Goal: Answer question/provide support

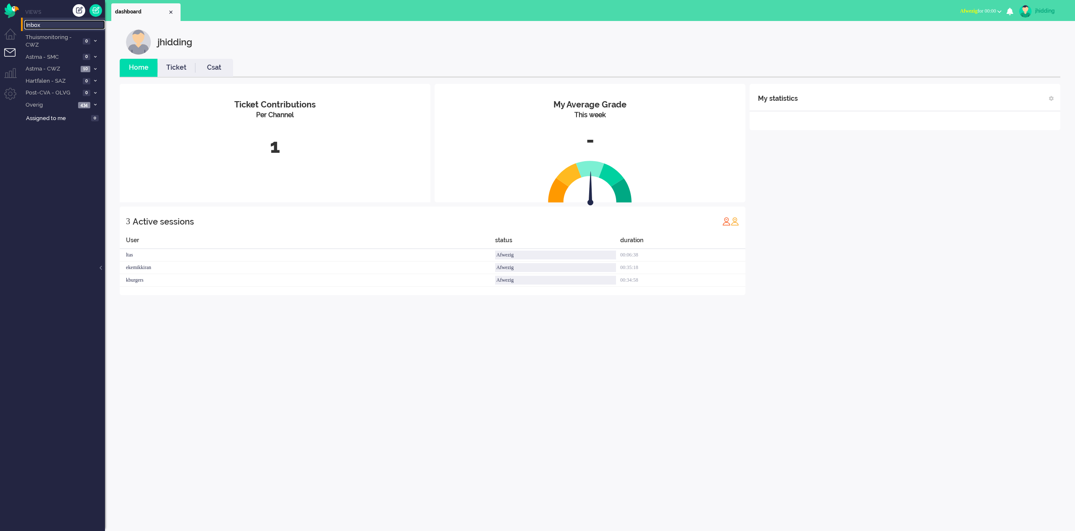
click at [28, 24] on span "Inbox" at bounding box center [65, 25] width 79 height 8
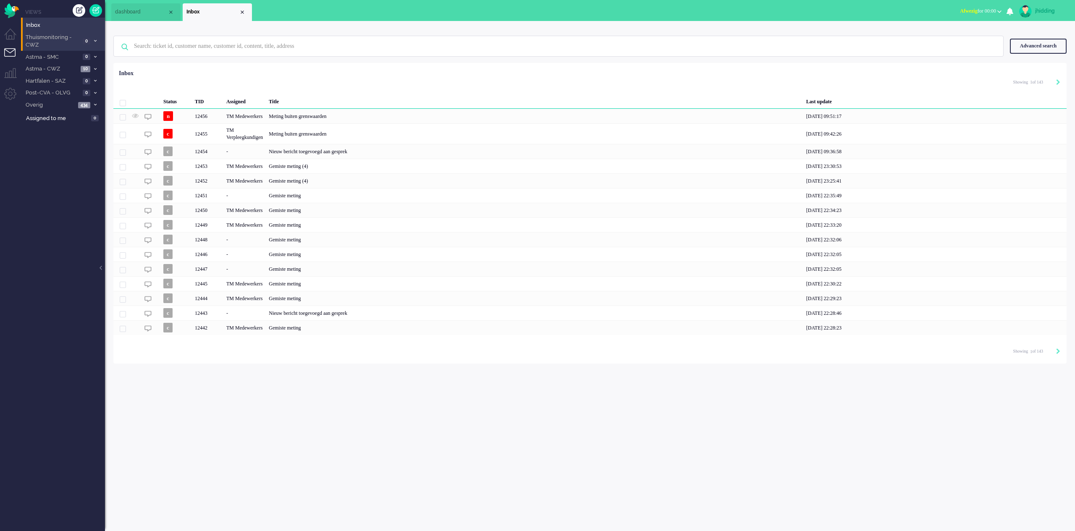
click at [53, 46] on span "Thuismonitoring - CWZ" at bounding box center [52, 42] width 56 height 16
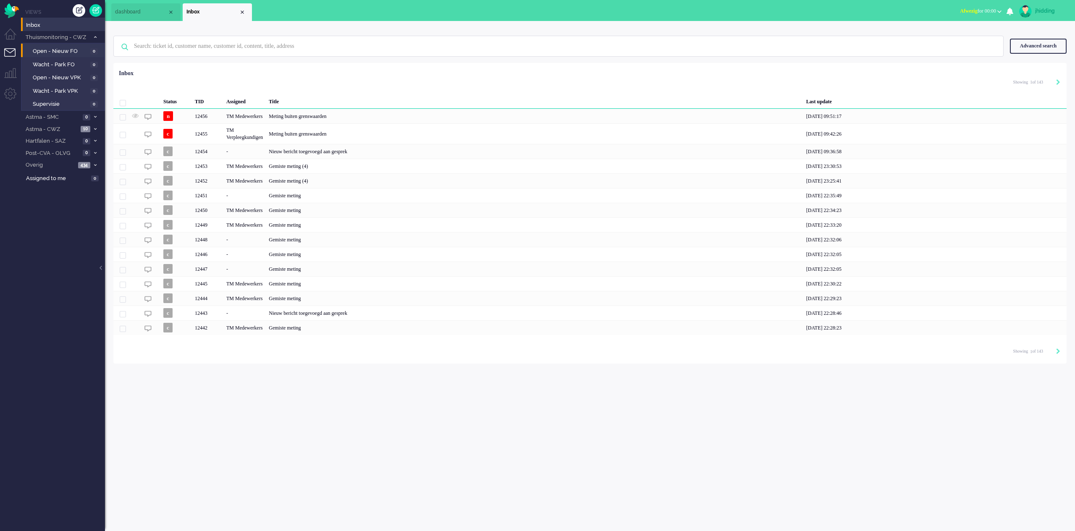
click at [54, 45] on li "Open - Nieuw FO 0" at bounding box center [62, 50] width 83 height 13
click at [55, 41] on span "Thuismonitoring - CWZ" at bounding box center [56, 38] width 65 height 8
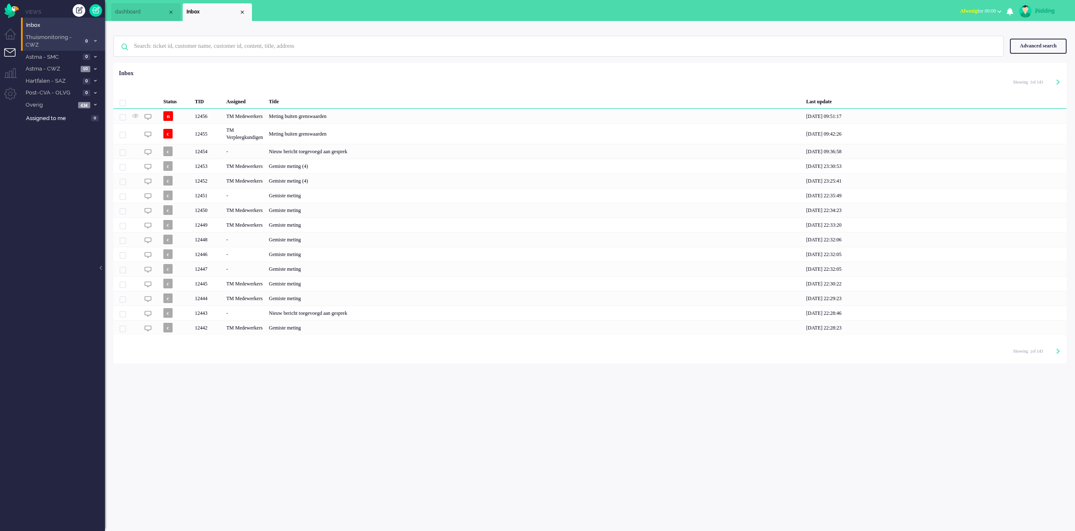
click at [69, 35] on span "Thuismonitoring - CWZ" at bounding box center [52, 42] width 56 height 16
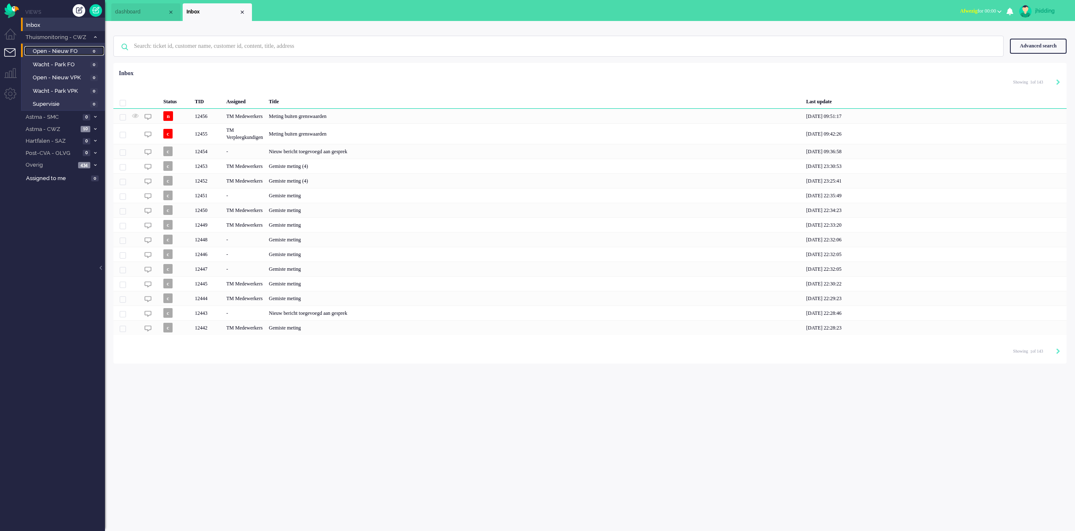
click at [67, 51] on span "Open - Nieuw FO" at bounding box center [60, 51] width 55 height 8
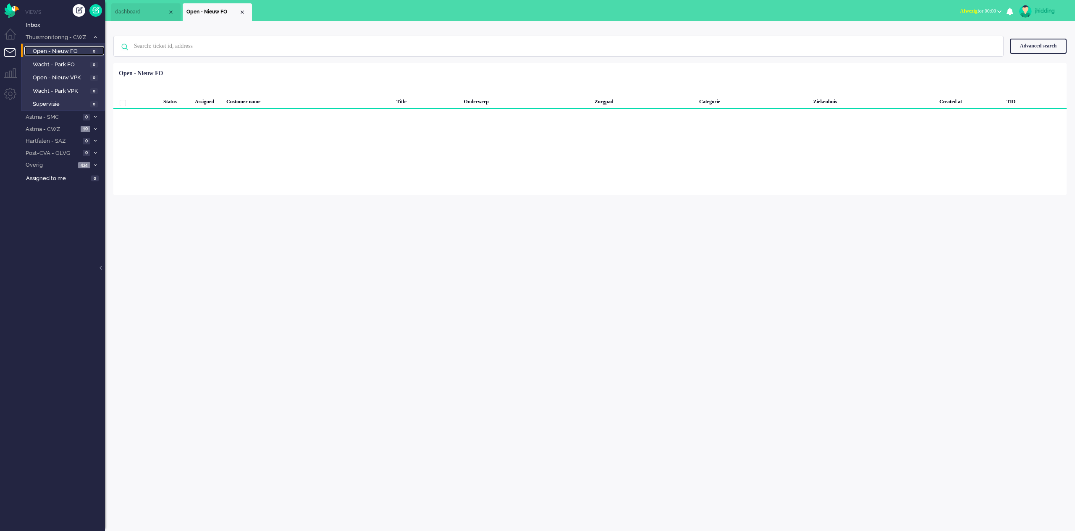
click at [67, 51] on span "Open - Nieuw FO" at bounding box center [60, 51] width 55 height 8
click at [68, 37] on span "Thuismonitoring - CWZ" at bounding box center [56, 38] width 65 height 8
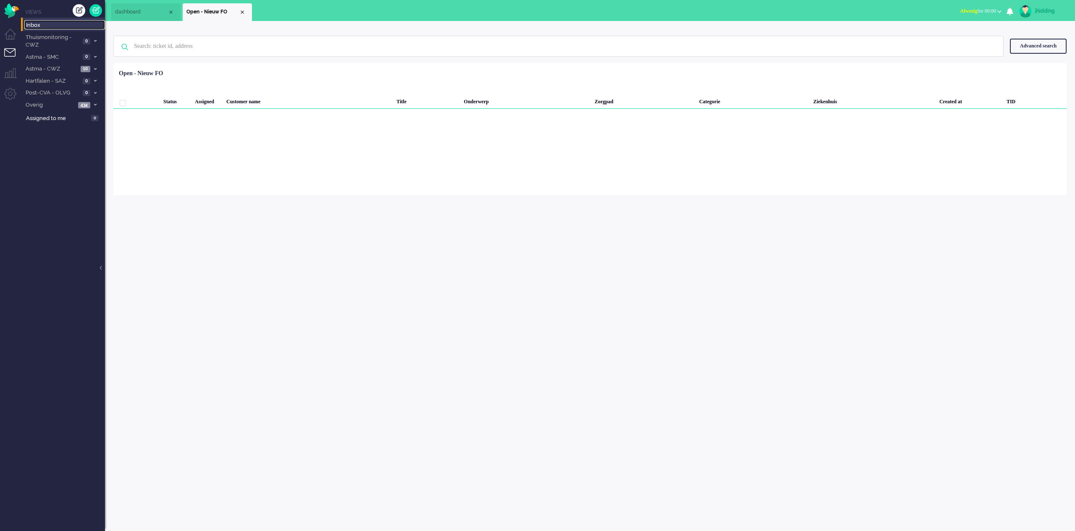
click at [45, 27] on span "Inbox" at bounding box center [65, 25] width 79 height 8
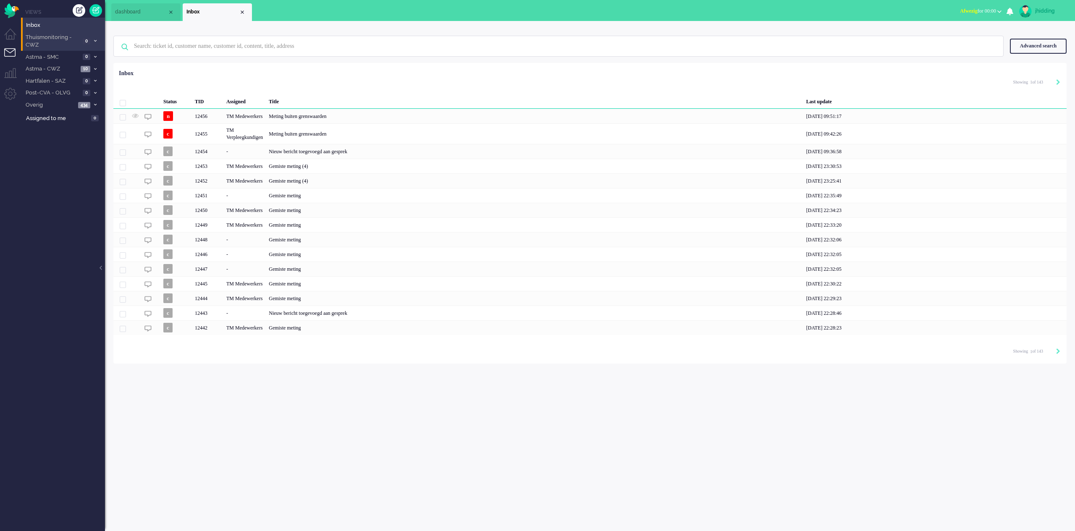
click at [47, 34] on span "Thuismonitoring - CWZ" at bounding box center [52, 42] width 56 height 16
click at [47, 34] on span "Thuismonitoring - CWZ" at bounding box center [56, 38] width 65 height 8
